Goal: Transaction & Acquisition: Purchase product/service

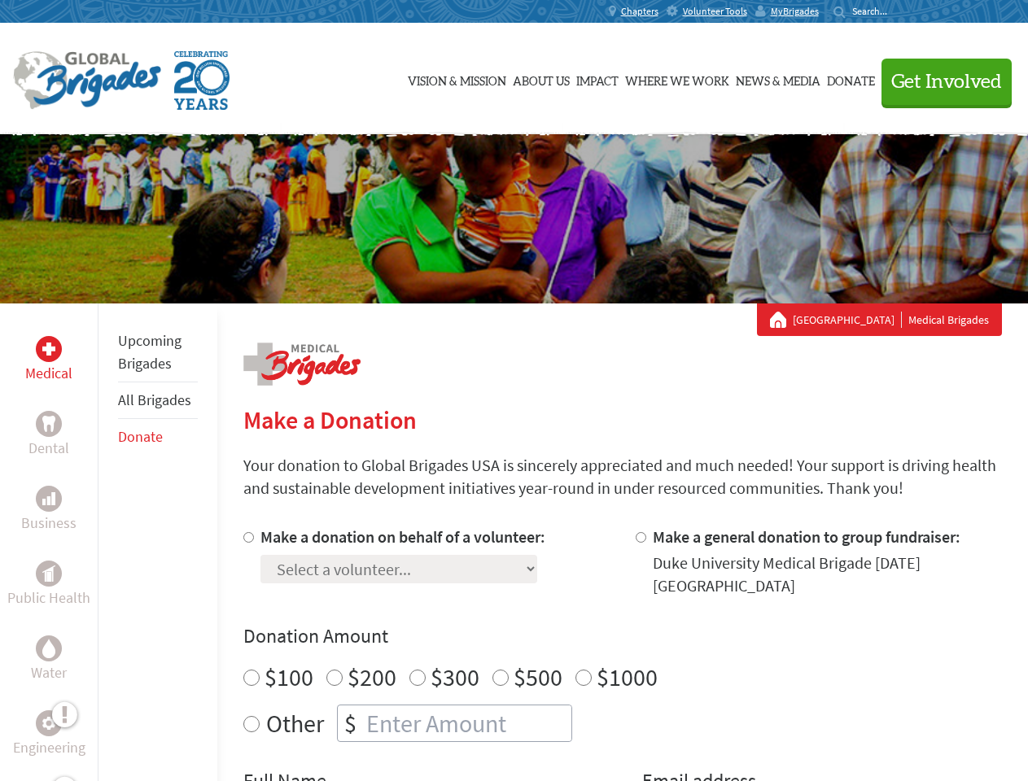
click at [898, 11] on div "Search for:" at bounding box center [865, 11] width 65 height 13
click at [939, 81] on span "Get Involved" at bounding box center [946, 82] width 111 height 20
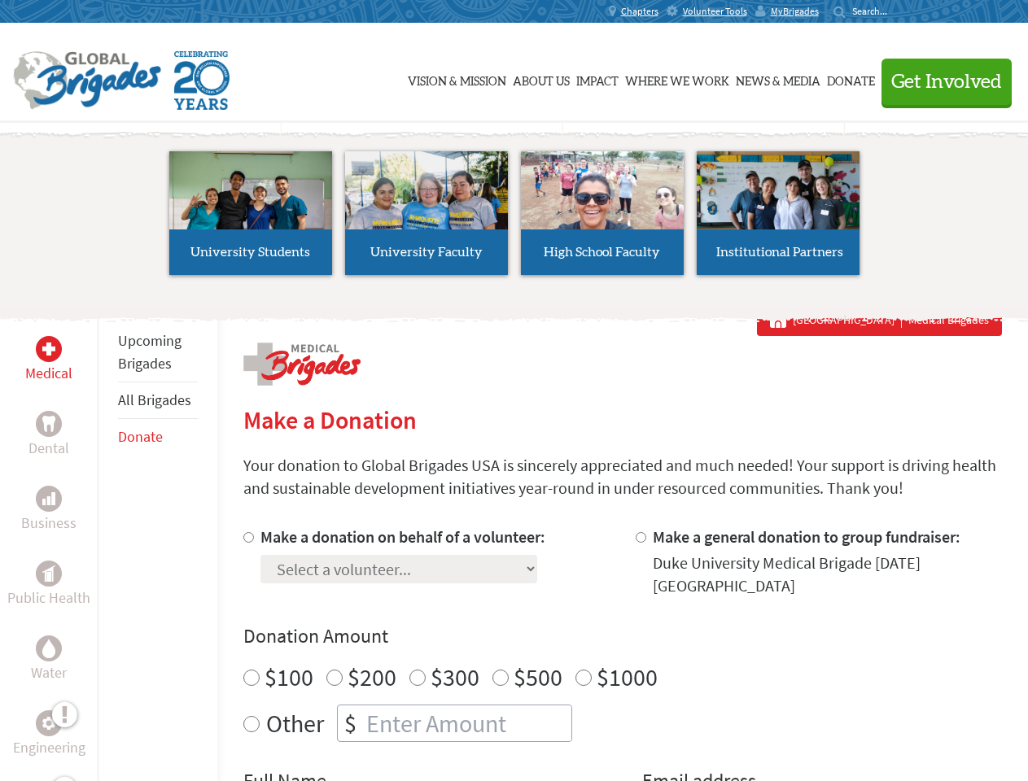
click at [514, 219] on li "High School Faculty" at bounding box center [602, 213] width 176 height 150
click at [107, 542] on div "Upcoming Brigades All Brigades Donate" at bounding box center [158, 694] width 120 height 781
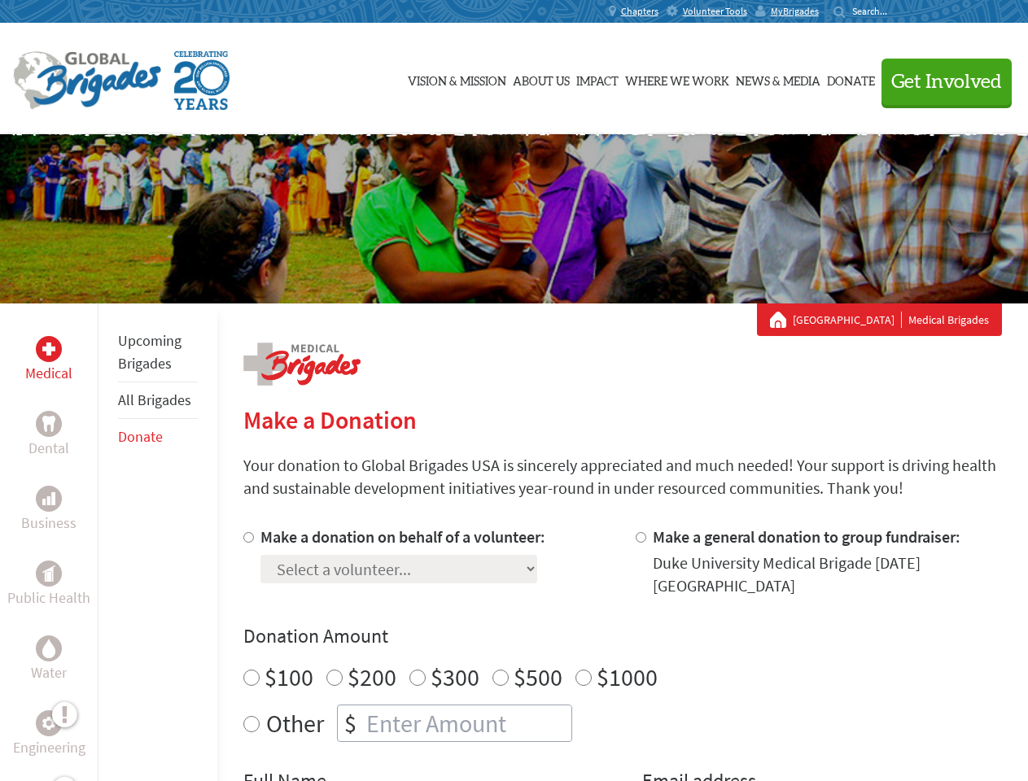
click at [622, 653] on div "Donation Amount $100 $200 $300 $500 $1000 Other $" at bounding box center [622, 682] width 758 height 119
click at [247, 537] on input "Make a donation on behalf of a volunteer:" at bounding box center [248, 537] width 11 height 11
radio input "true"
click at [640, 537] on input "Make a general donation to group fundraiser:" at bounding box center [641, 537] width 11 height 11
radio input "true"
